Goal: Task Accomplishment & Management: Manage account settings

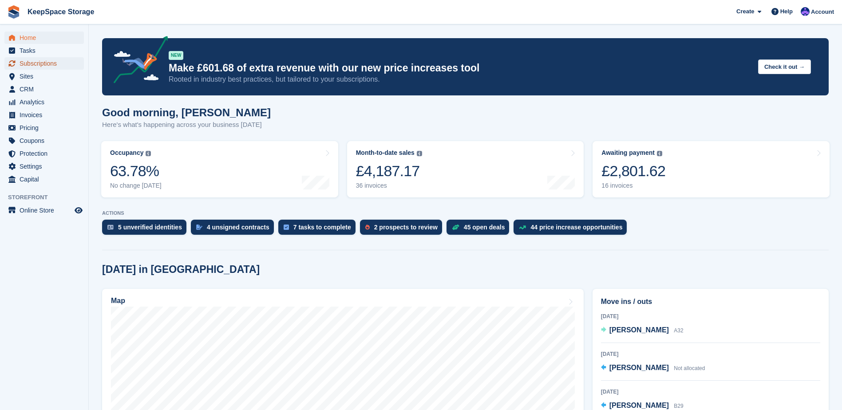
click at [55, 61] on span "Subscriptions" at bounding box center [46, 63] width 53 height 12
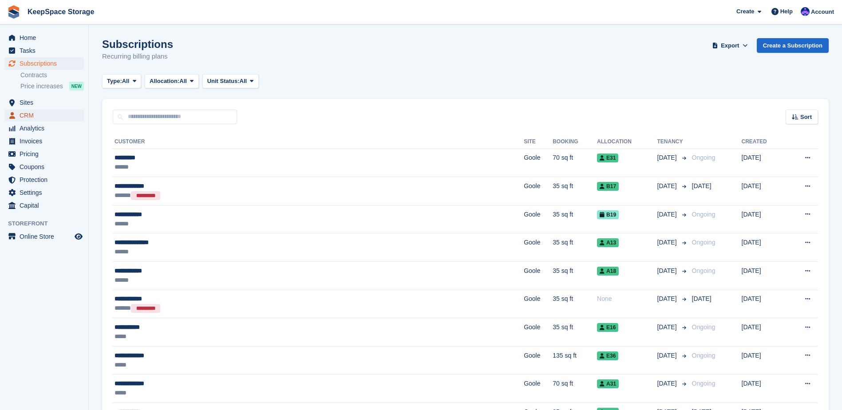
click at [32, 116] on span "CRM" at bounding box center [46, 115] width 53 height 12
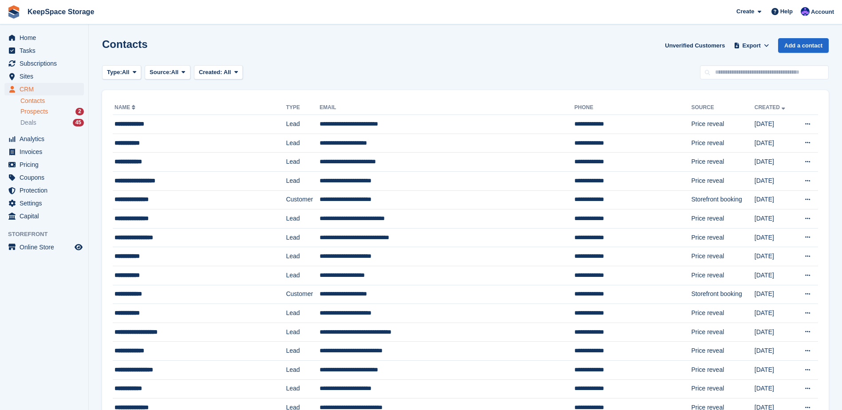
click at [53, 113] on div "Prospects 2" at bounding box center [51, 111] width 63 height 8
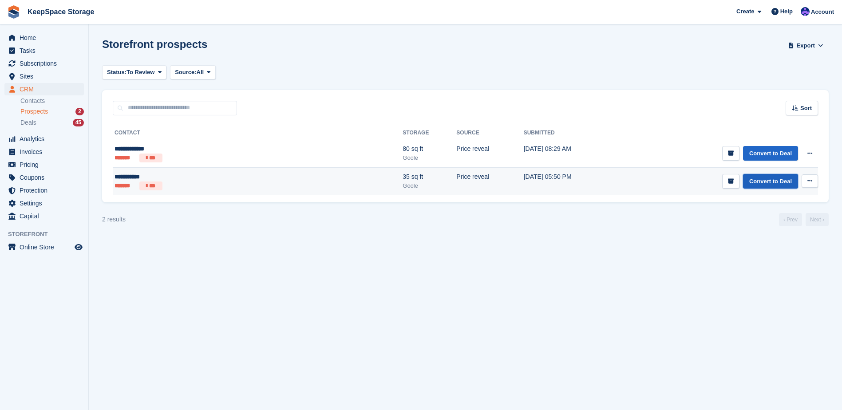
click at [779, 178] on link "Convert to Deal" at bounding box center [770, 181] width 55 height 15
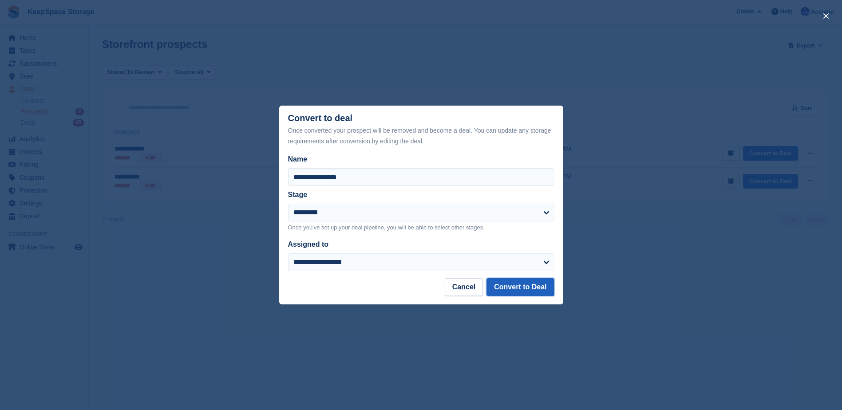
click at [514, 290] on button "Convert to Deal" at bounding box center [519, 287] width 67 height 18
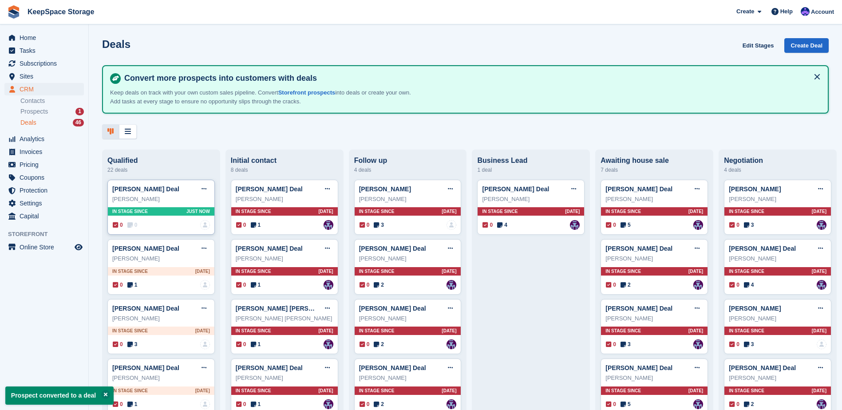
click at [158, 209] on div "Ross Wraith Deal Edit deal Mark as won Mark as lost Delete deal Ross Wraith In …" at bounding box center [160, 207] width 107 height 55
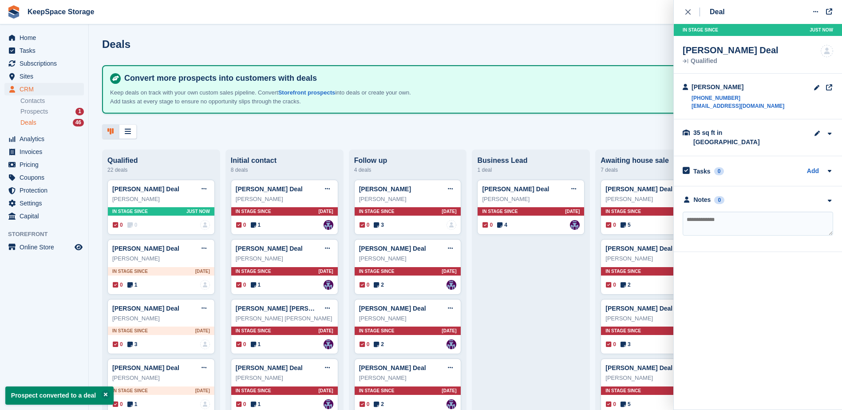
click at [718, 213] on textarea at bounding box center [757, 224] width 150 height 24
type textarea "**********"
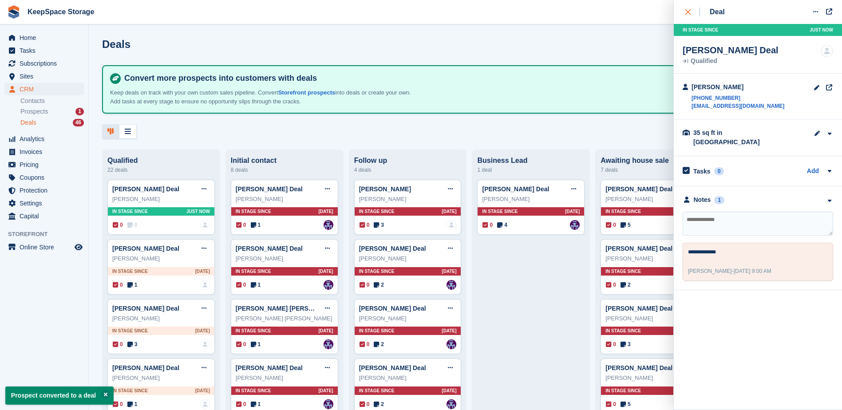
click at [685, 12] on icon "close" at bounding box center [687, 11] width 5 height 5
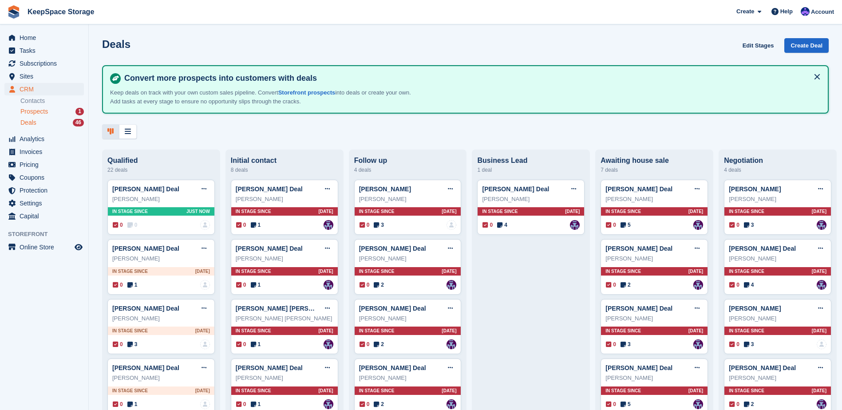
click at [29, 111] on span "Prospects" at bounding box center [34, 111] width 28 height 8
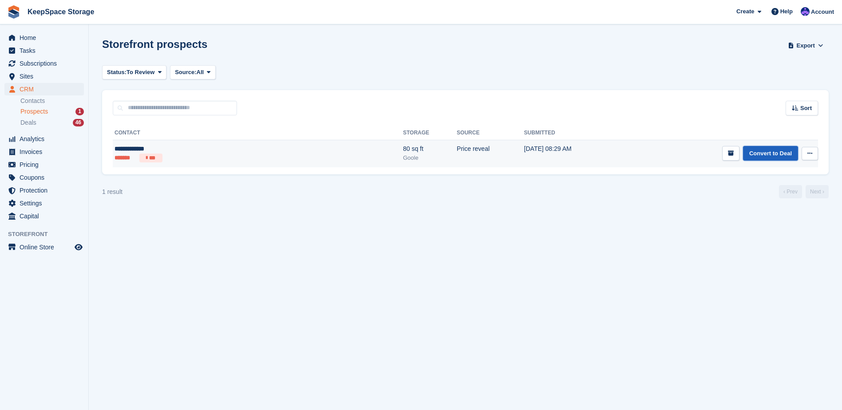
click at [769, 154] on link "Convert to Deal" at bounding box center [770, 153] width 55 height 15
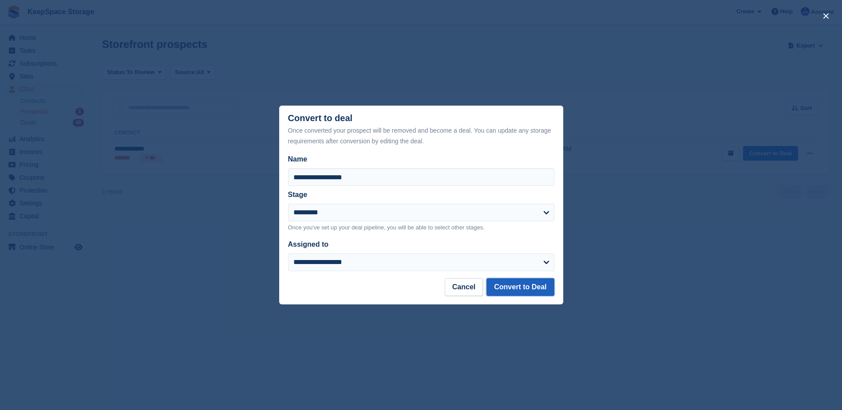
click at [524, 292] on button "Convert to Deal" at bounding box center [519, 287] width 67 height 18
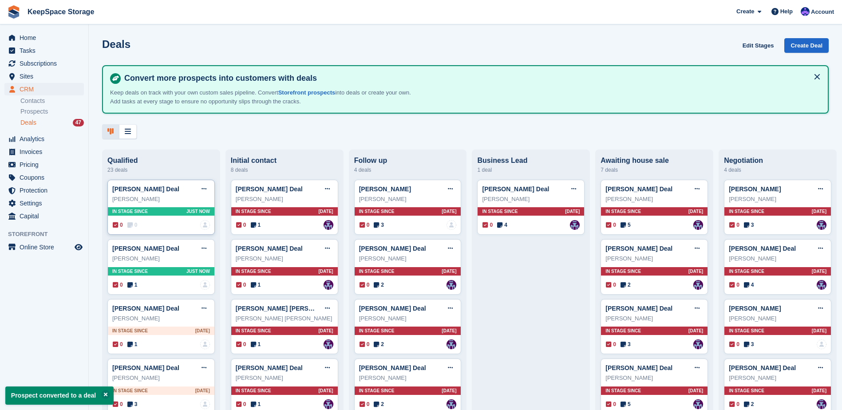
click at [176, 191] on div "Gina Thornton Deal Edit deal Mark as won Mark as lost Delete deal" at bounding box center [161, 188] width 98 height 13
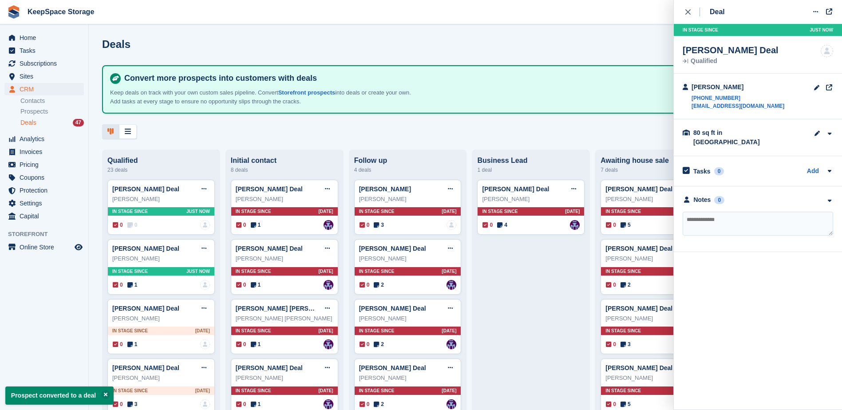
click at [729, 218] on textarea at bounding box center [757, 224] width 150 height 24
type textarea "**********"
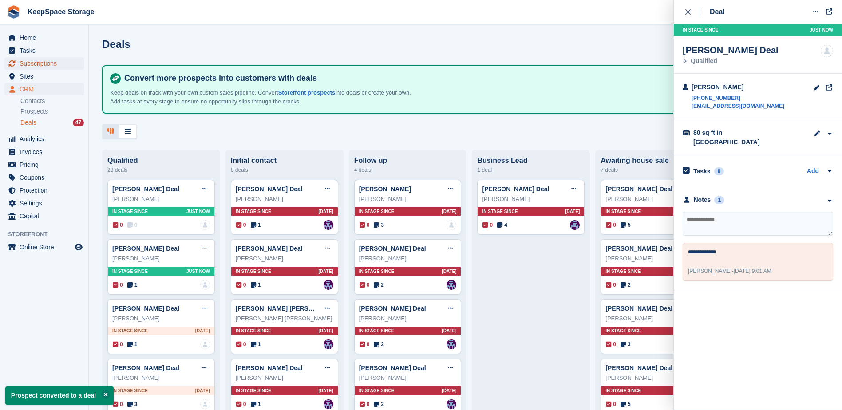
click at [36, 66] on span "Subscriptions" at bounding box center [46, 63] width 53 height 12
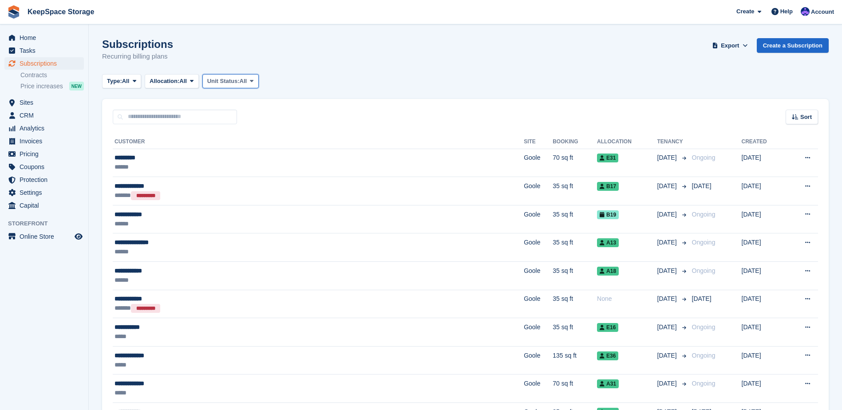
click at [251, 80] on span at bounding box center [251, 81] width 7 height 7
click at [240, 132] on link "Overlocked" at bounding box center [244, 134] width 77 height 16
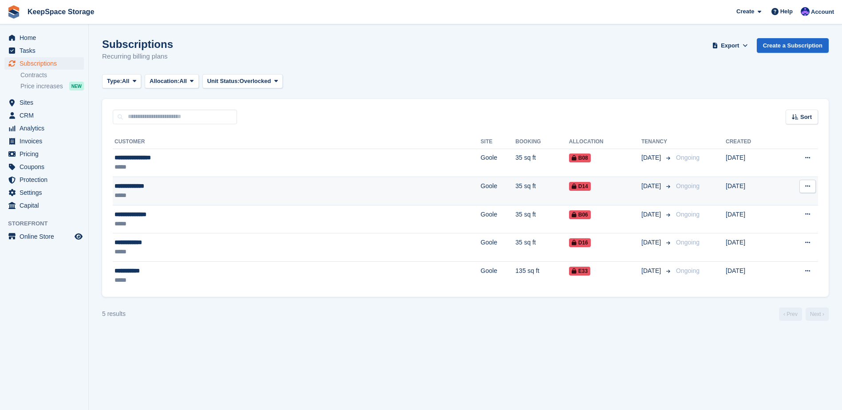
click at [216, 192] on div "*****" at bounding box center [200, 195] width 173 height 9
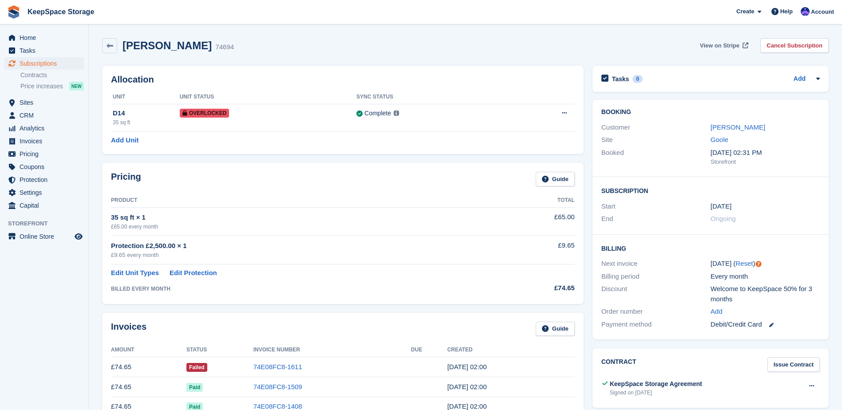
click at [731, 44] on span "View on Stripe" at bounding box center [719, 45] width 39 height 9
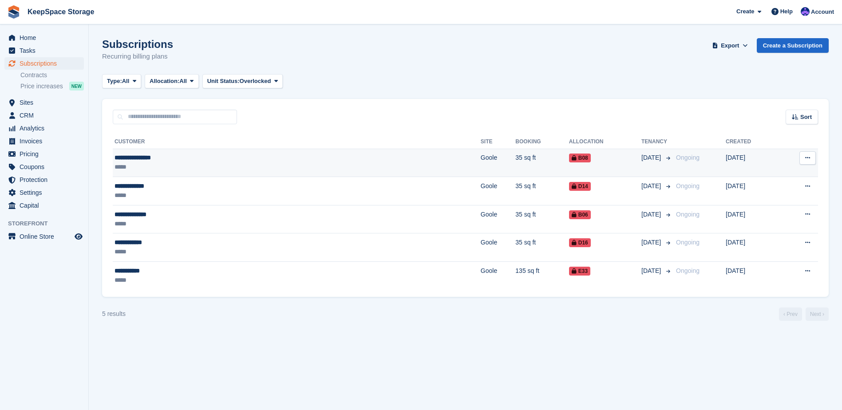
click at [208, 158] on div "**********" at bounding box center [200, 157] width 173 height 9
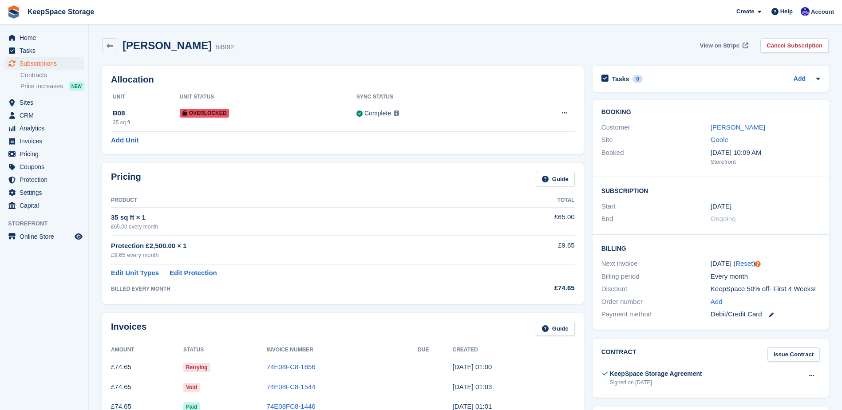
click at [732, 47] on span "View on Stripe" at bounding box center [719, 45] width 39 height 9
click at [54, 117] on span "CRM" at bounding box center [46, 115] width 53 height 12
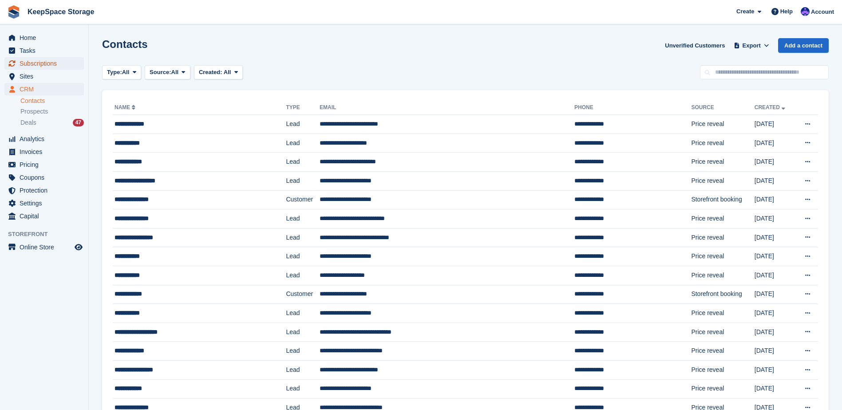
click at [57, 58] on span "Subscriptions" at bounding box center [46, 63] width 53 height 12
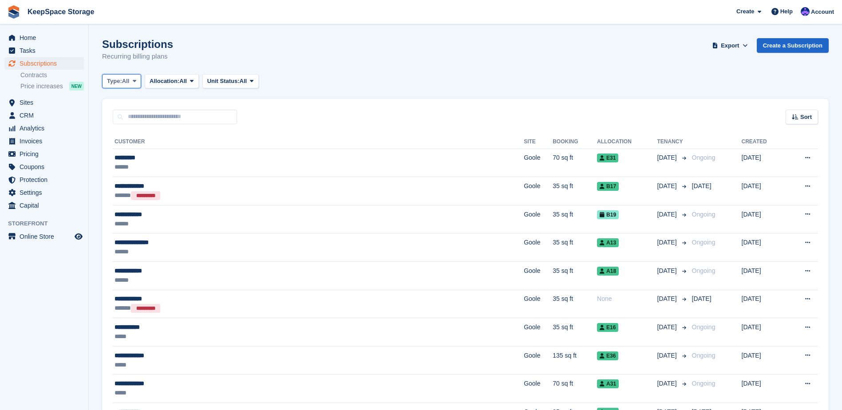
click at [133, 86] on button "Type: All" at bounding box center [121, 81] width 39 height 15
click at [138, 162] on link "Ending" at bounding box center [144, 166] width 77 height 16
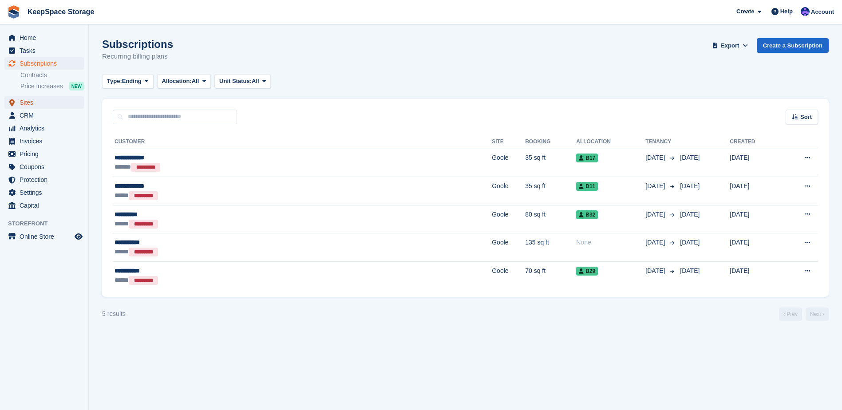
click at [54, 106] on span "Sites" at bounding box center [46, 102] width 53 height 12
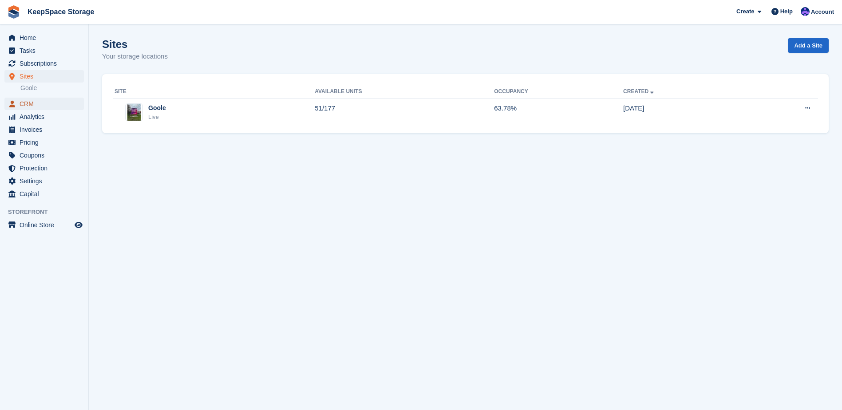
click at [35, 101] on span "CRM" at bounding box center [46, 104] width 53 height 12
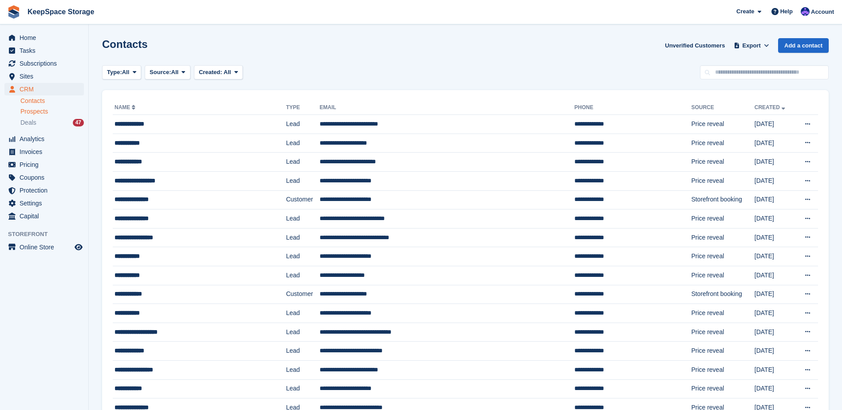
click at [38, 108] on span "Prospects" at bounding box center [34, 111] width 28 height 8
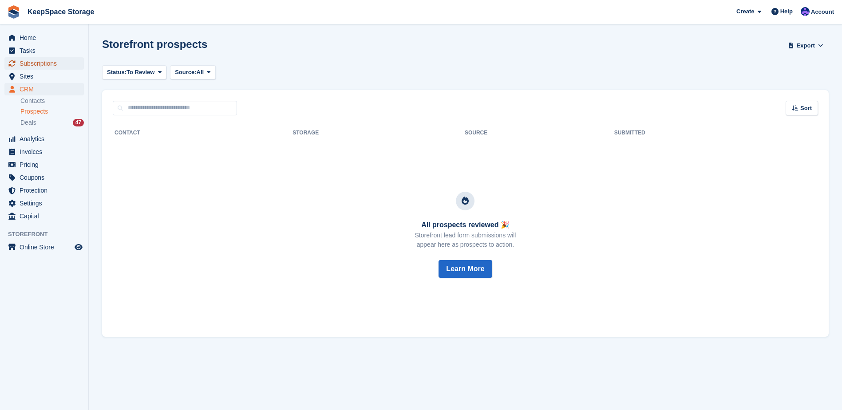
click at [44, 65] on span "Subscriptions" at bounding box center [46, 63] width 53 height 12
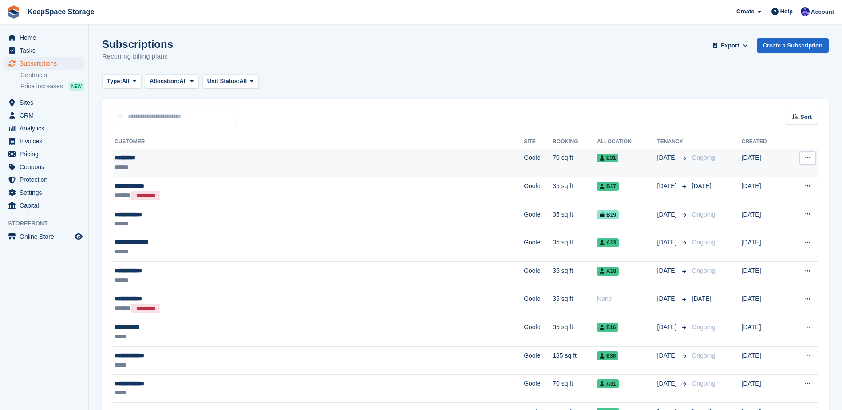
scroll to position [89, 0]
